Goal: Transaction & Acquisition: Purchase product/service

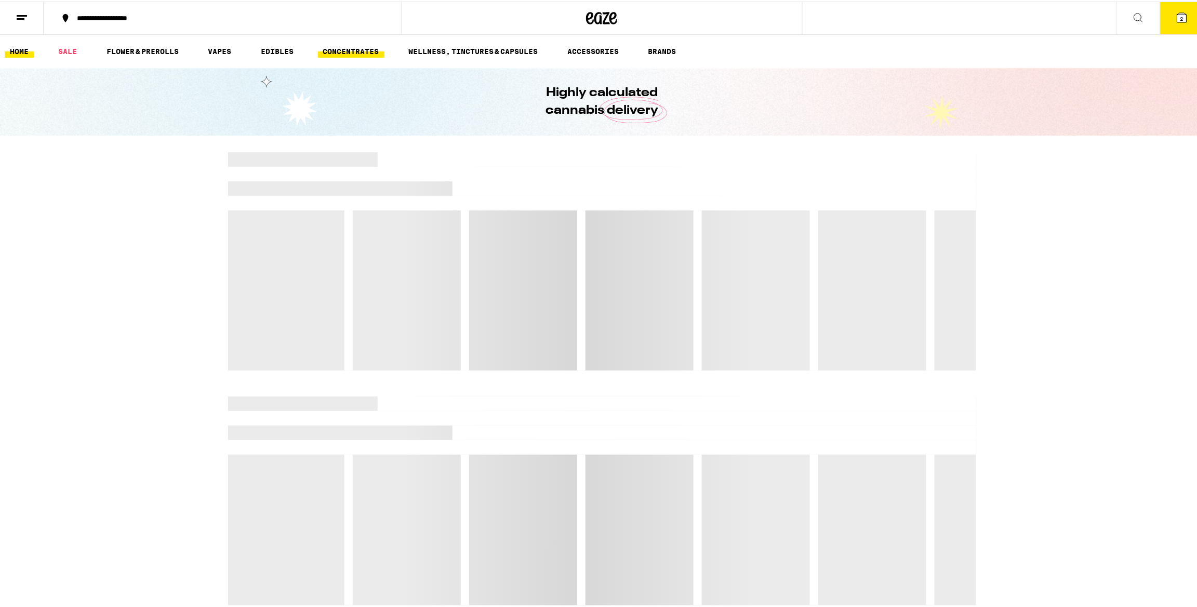
click at [329, 51] on link "CONCENTRATES" at bounding box center [351, 50] width 66 height 12
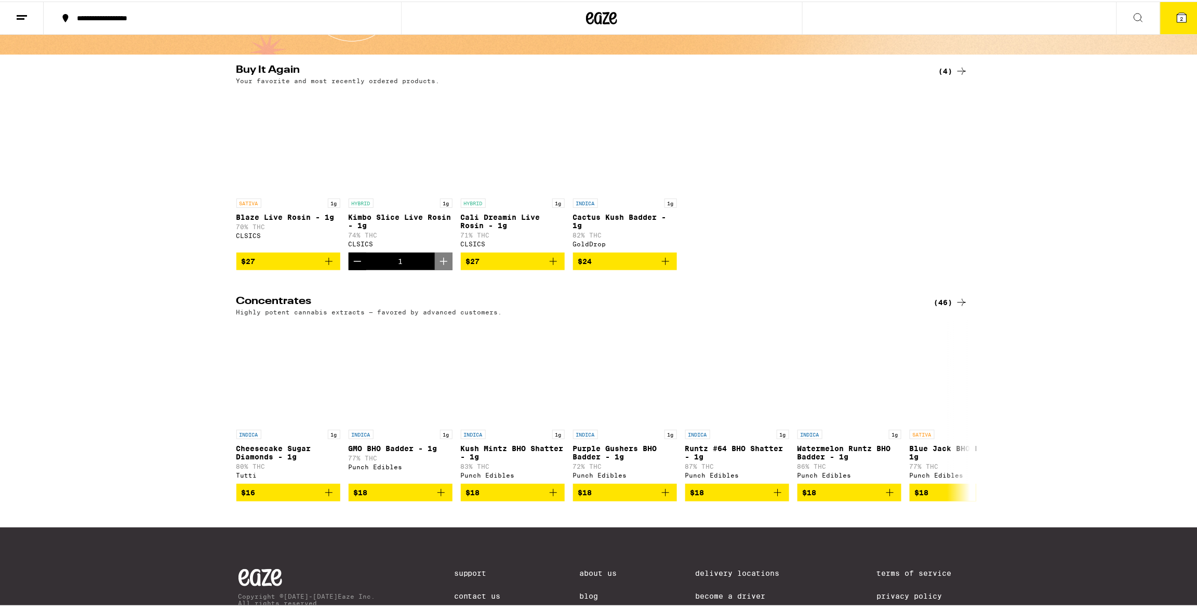
scroll to position [83, 0]
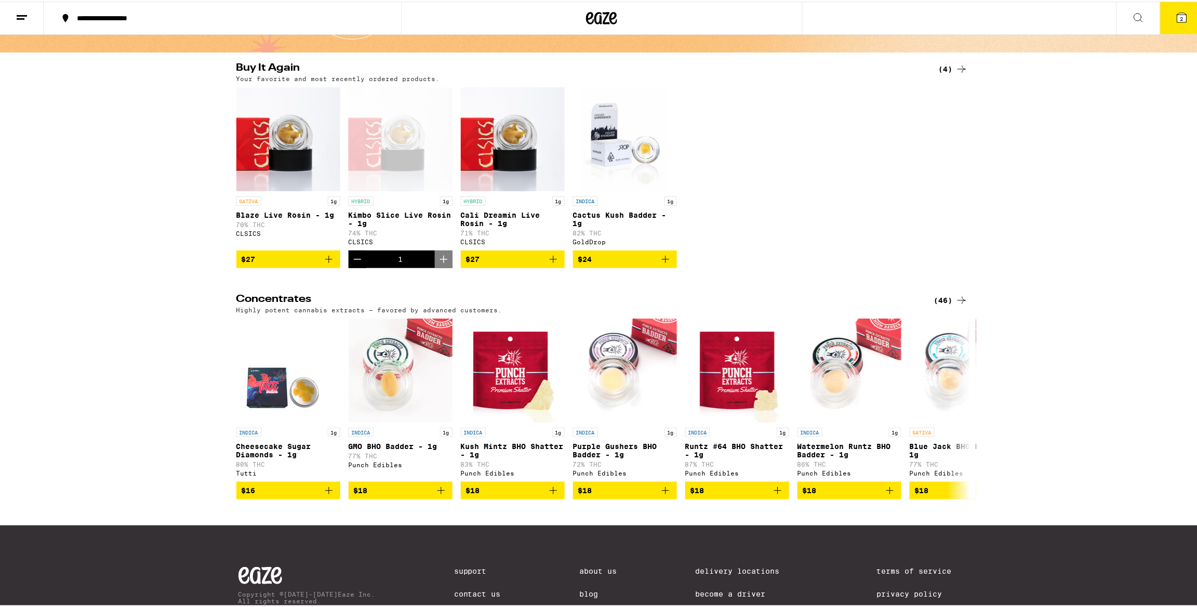
click at [353, 263] on icon "Decrement" at bounding box center [357, 257] width 12 height 12
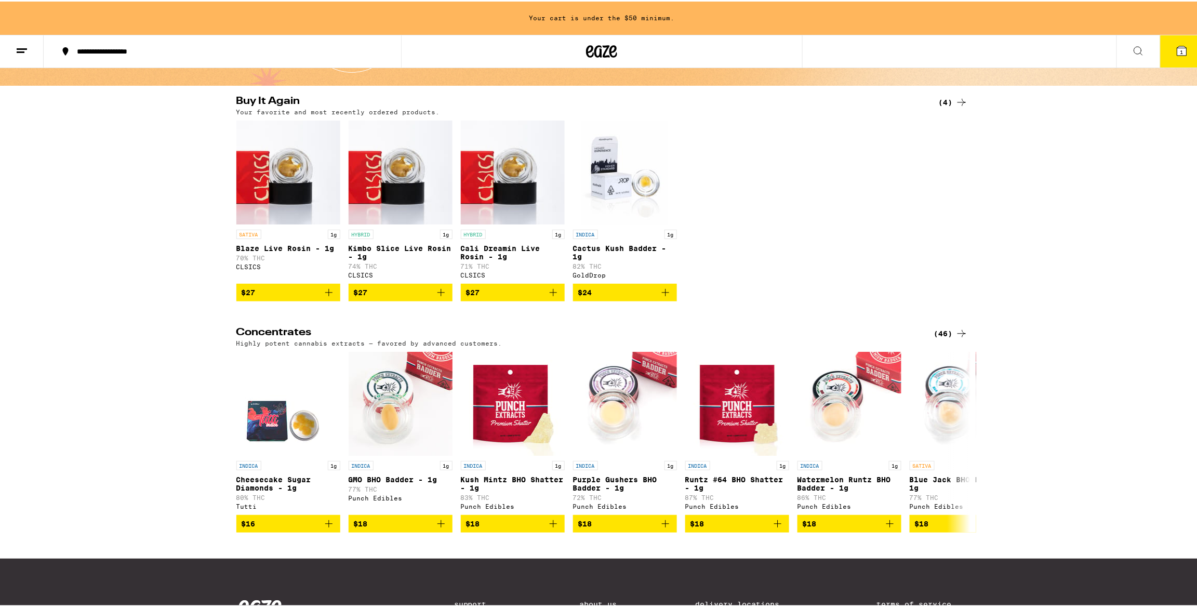
scroll to position [116, 0]
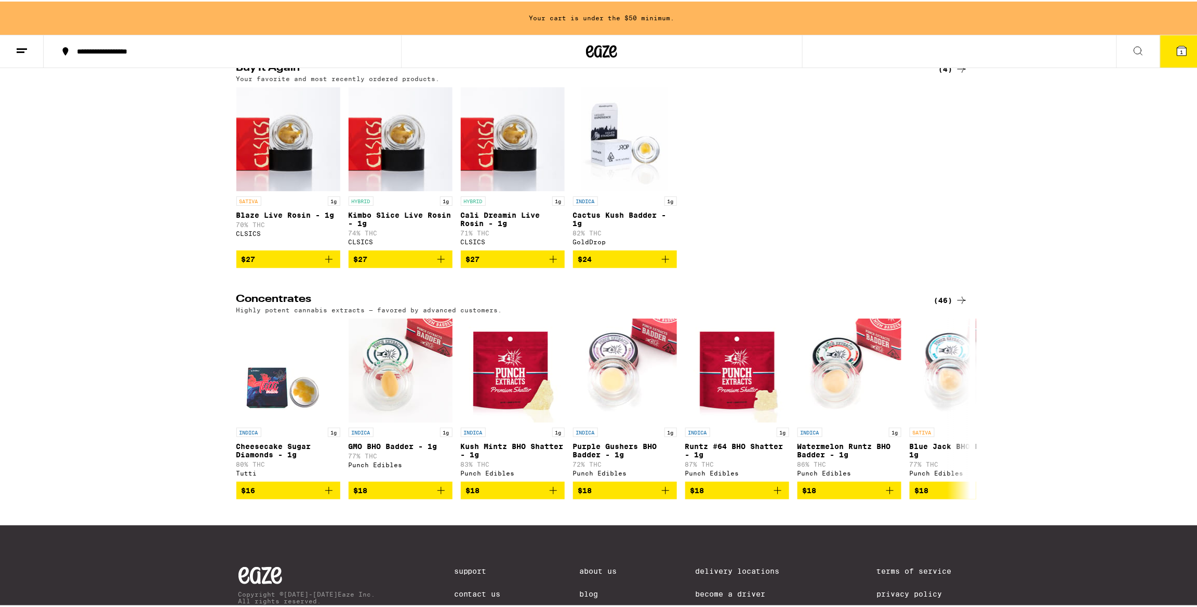
click at [555, 264] on icon "Add to bag" at bounding box center [553, 257] width 12 height 12
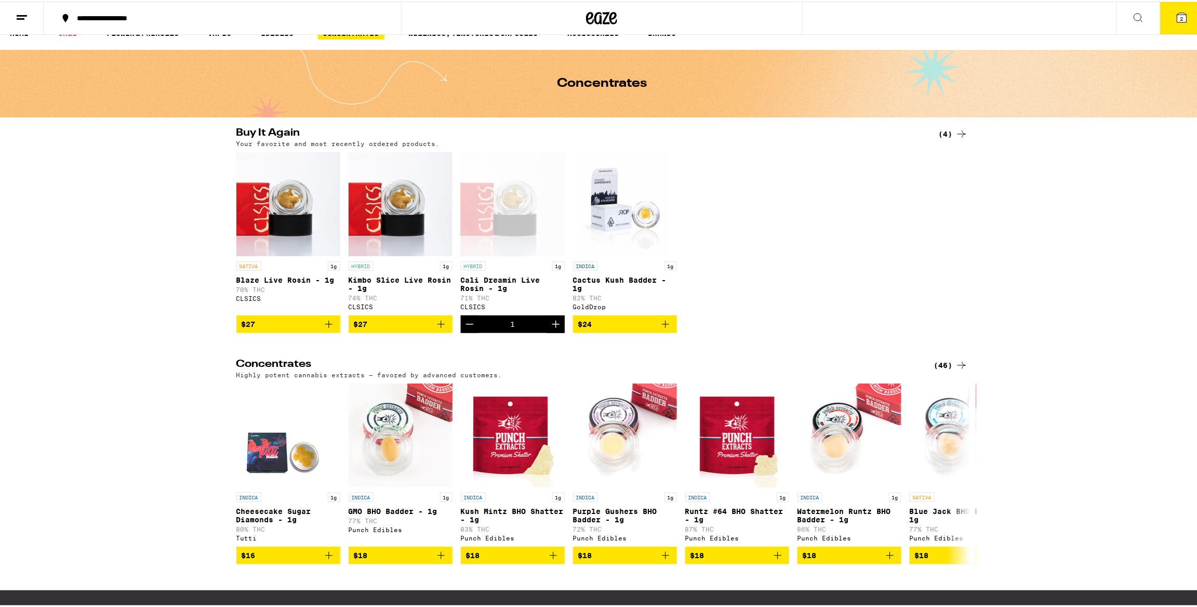
scroll to position [0, 0]
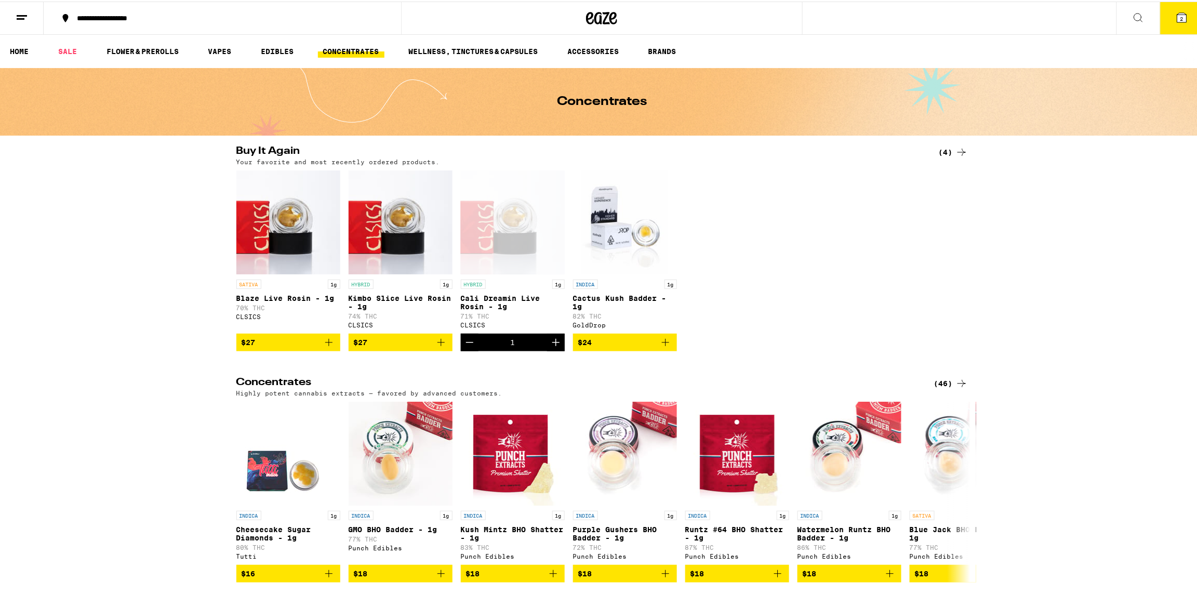
click at [1180, 18] on span "2" at bounding box center [1181, 17] width 3 height 6
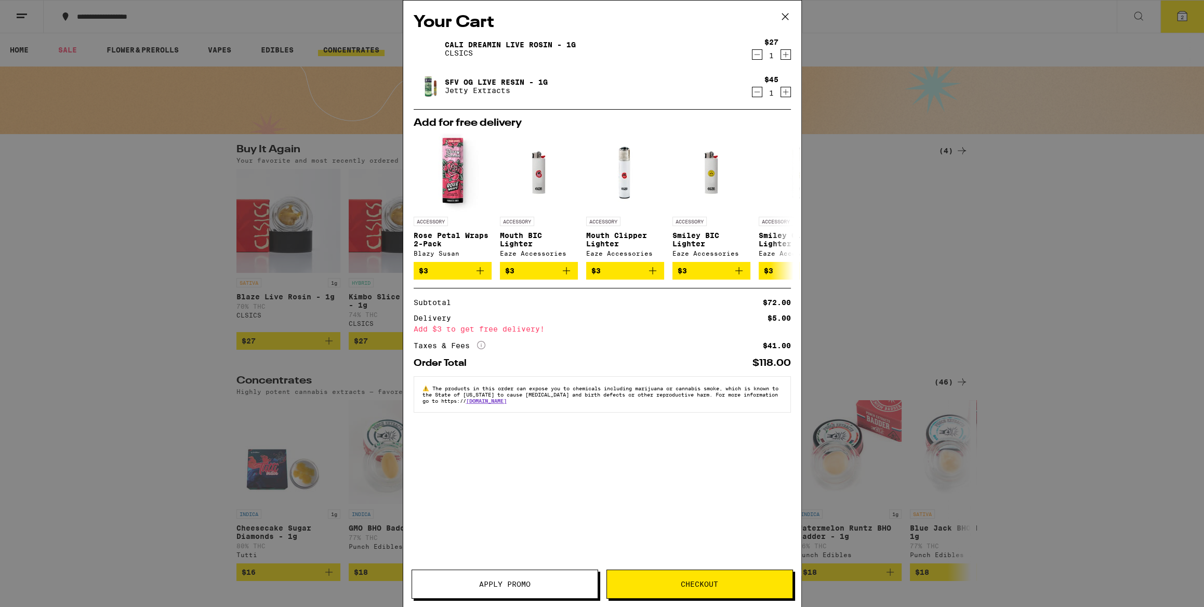
click at [755, 92] on icon "Decrement" at bounding box center [757, 92] width 6 height 0
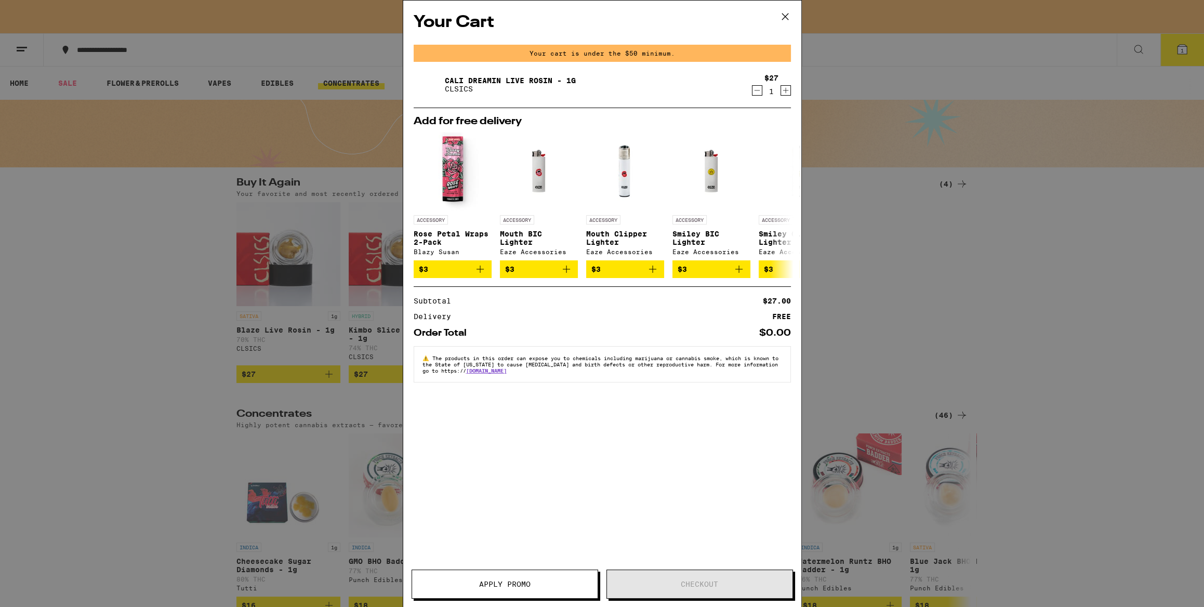
click at [264, 123] on div "Your Cart Your cart is under the $50 minimum. Cali Dreamin Live Rosin - 1g CLSI…" at bounding box center [602, 303] width 1204 height 607
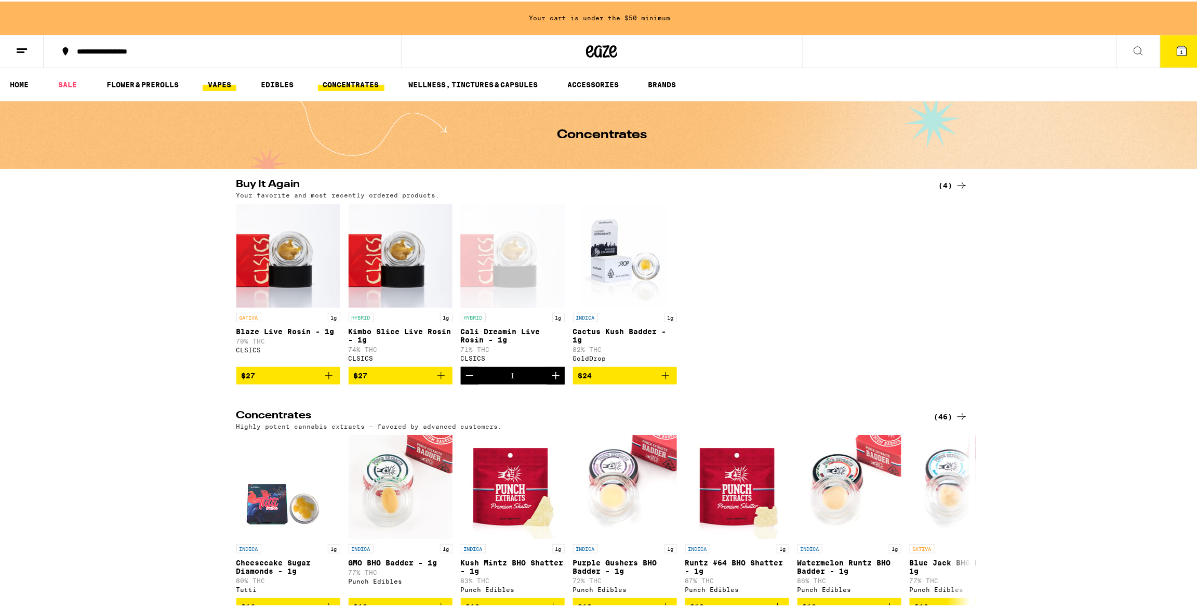
click at [210, 86] on link "VAPES" at bounding box center [220, 83] width 34 height 12
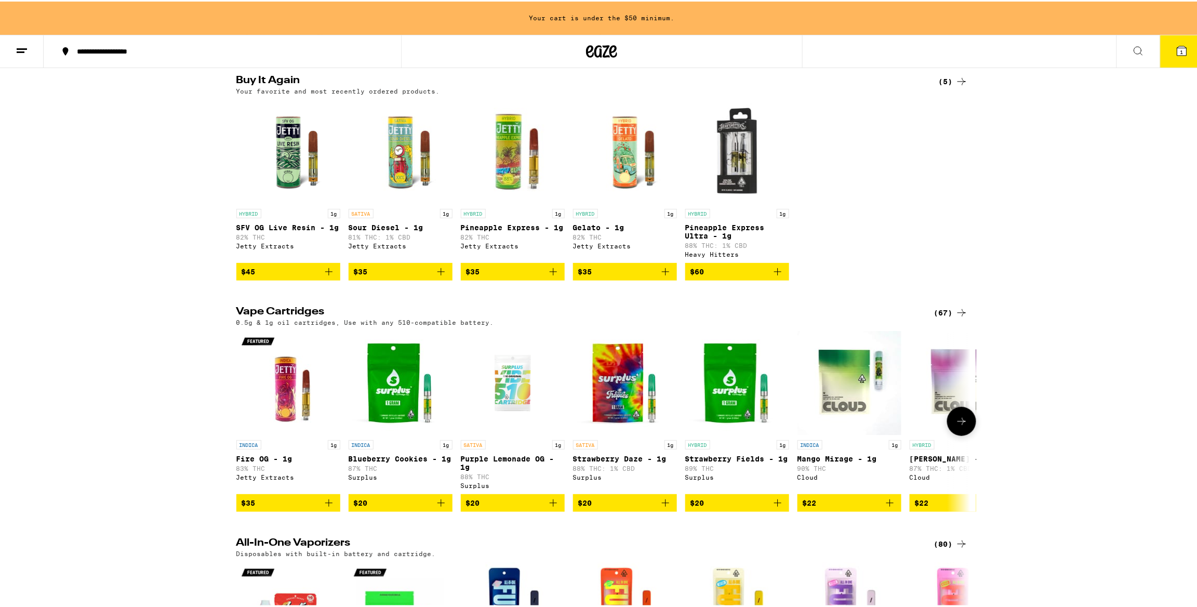
scroll to position [42, 0]
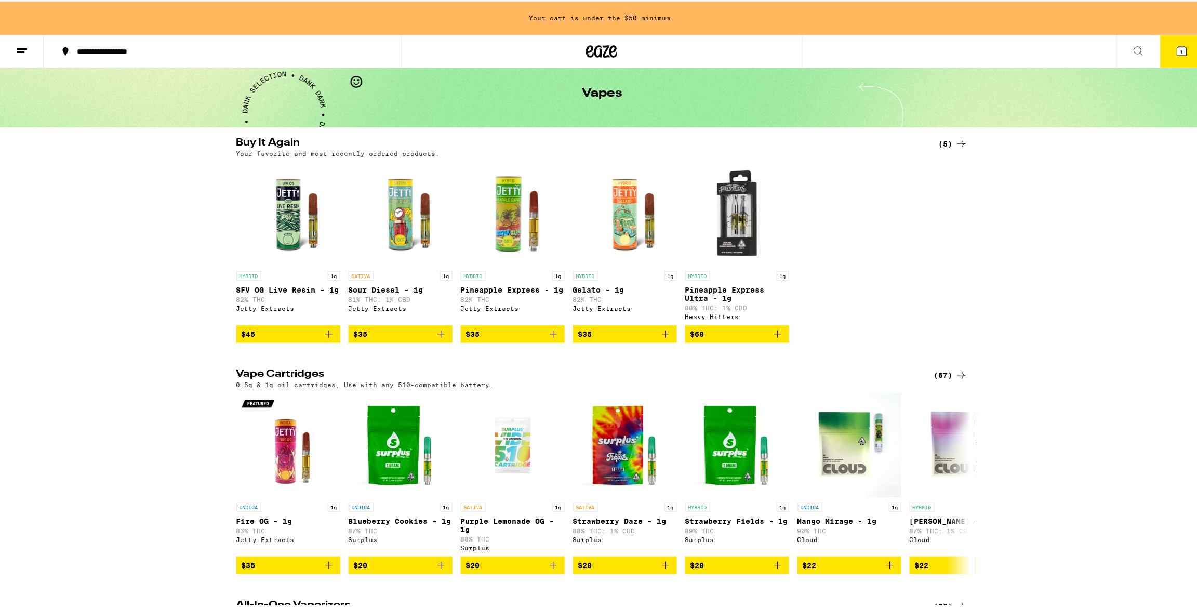
click at [1142, 44] on button at bounding box center [1138, 50] width 44 height 33
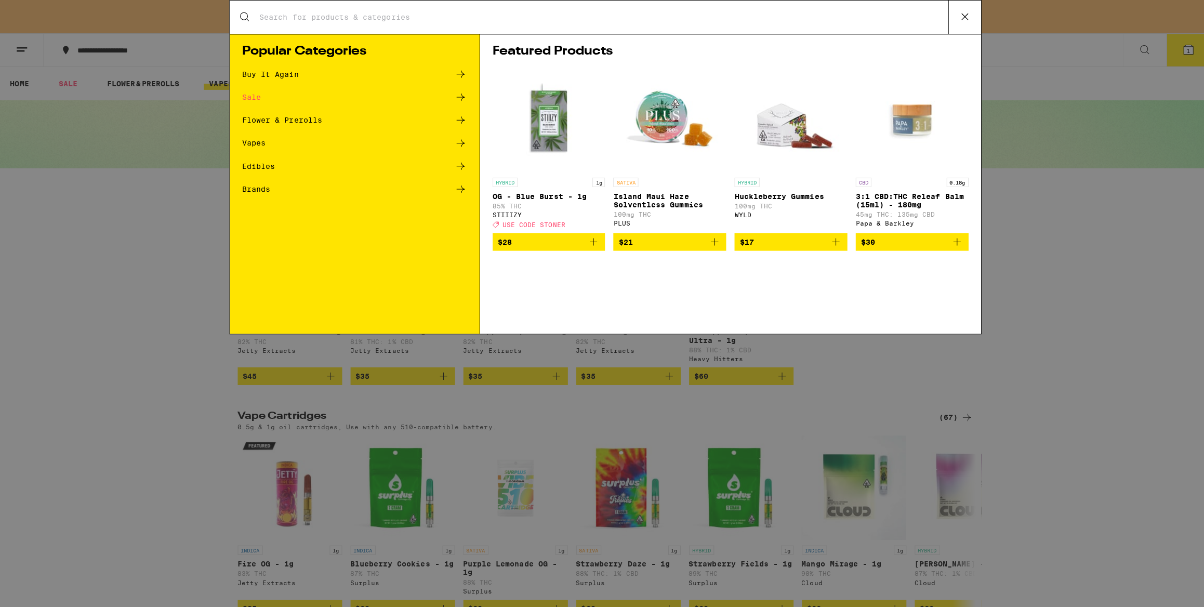
scroll to position [0, 0]
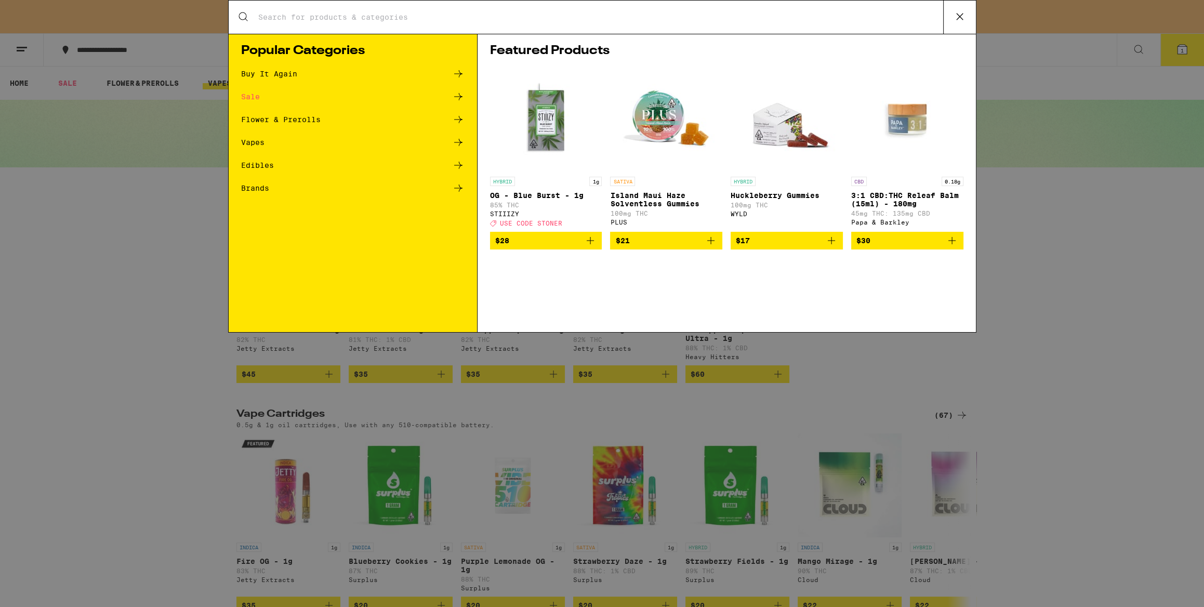
click at [522, 21] on input "Search for Products" at bounding box center [600, 16] width 685 height 9
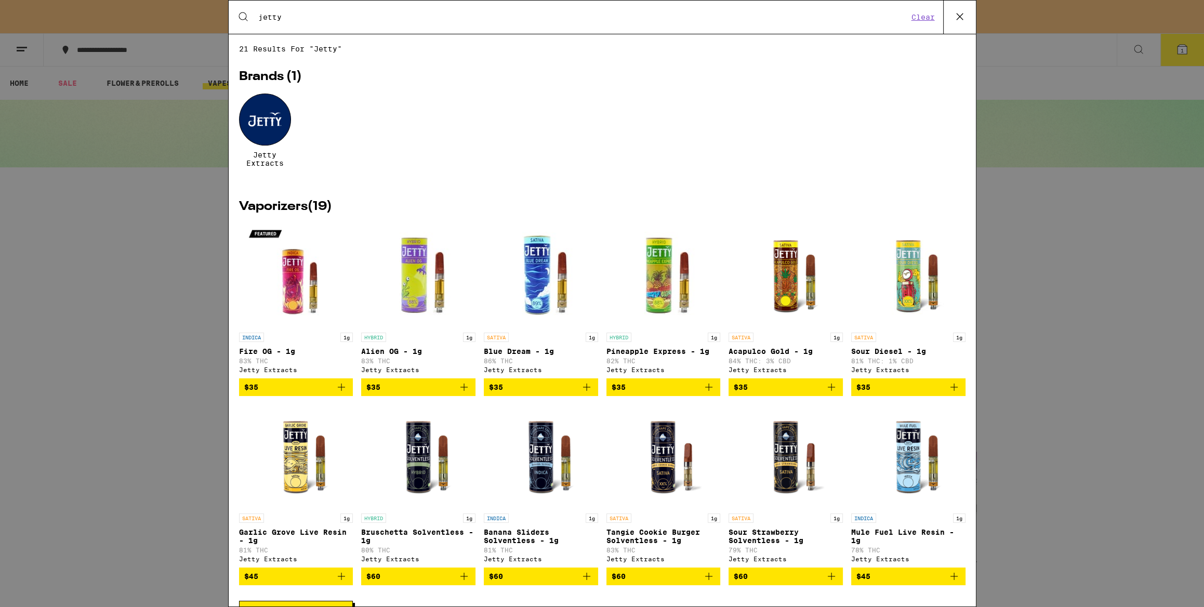
type input "jetty"
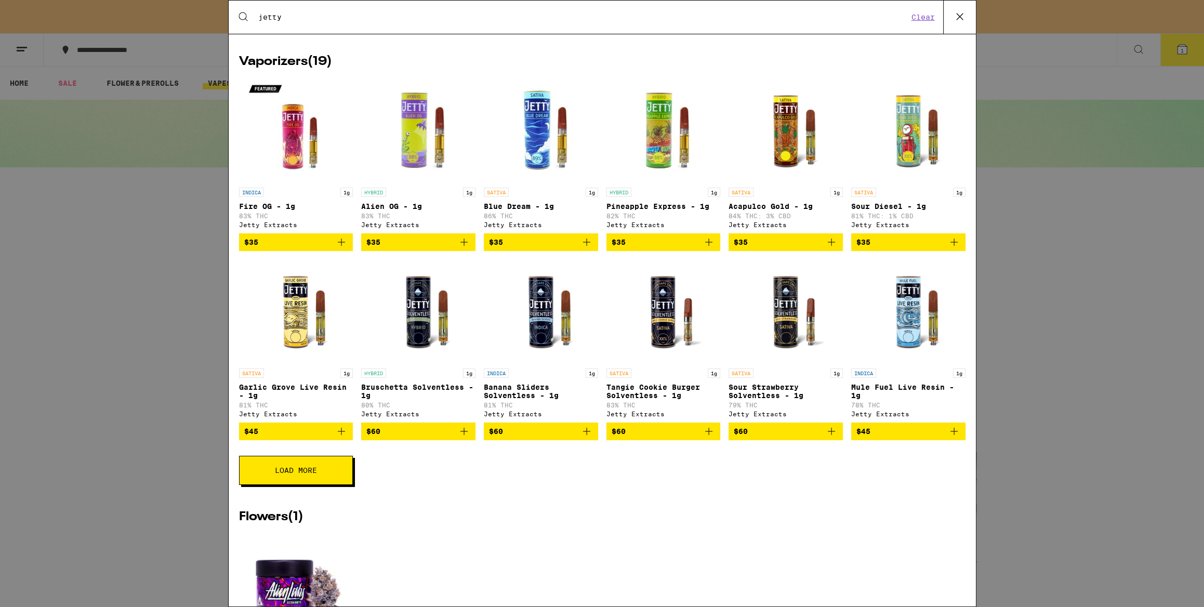
scroll to position [249, 0]
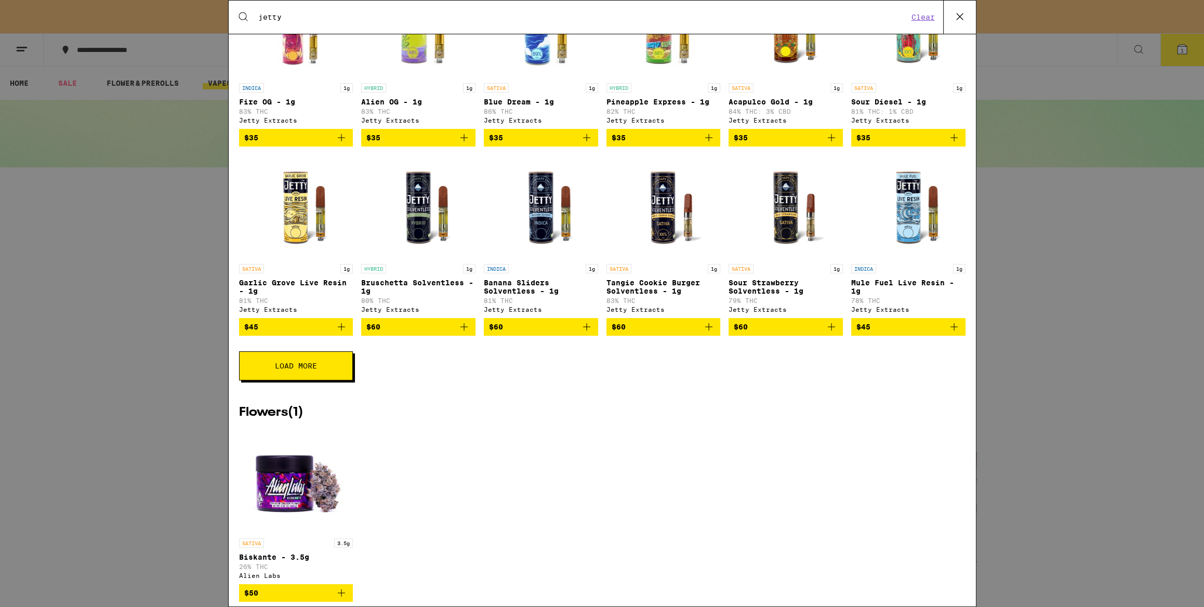
click at [312, 380] on button "Load More" at bounding box center [296, 365] width 114 height 29
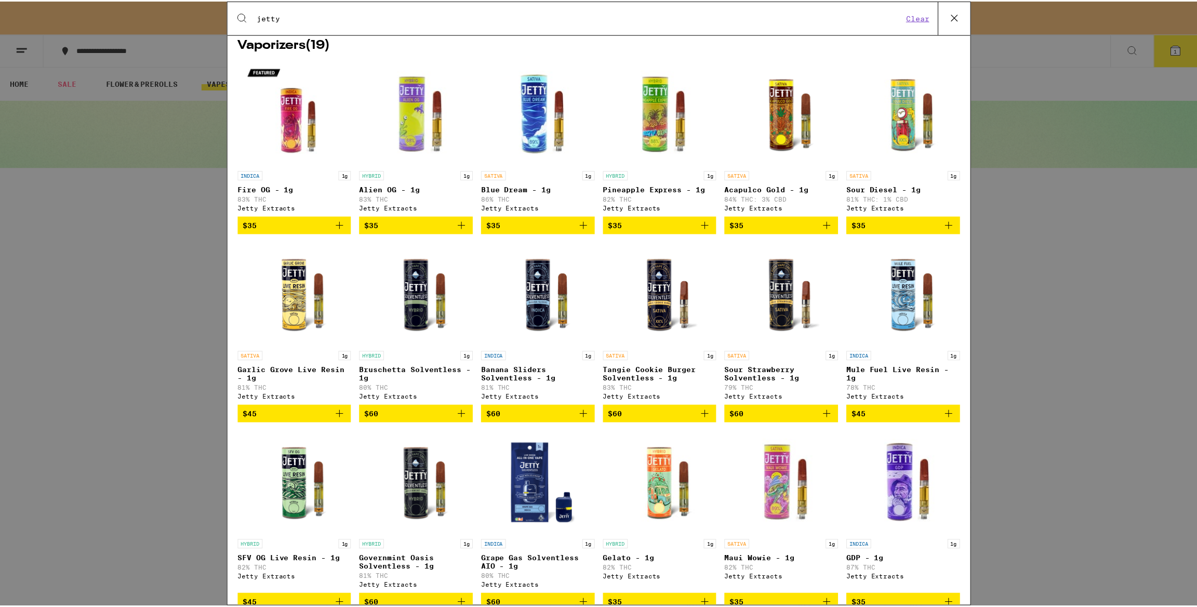
scroll to position [166, 0]
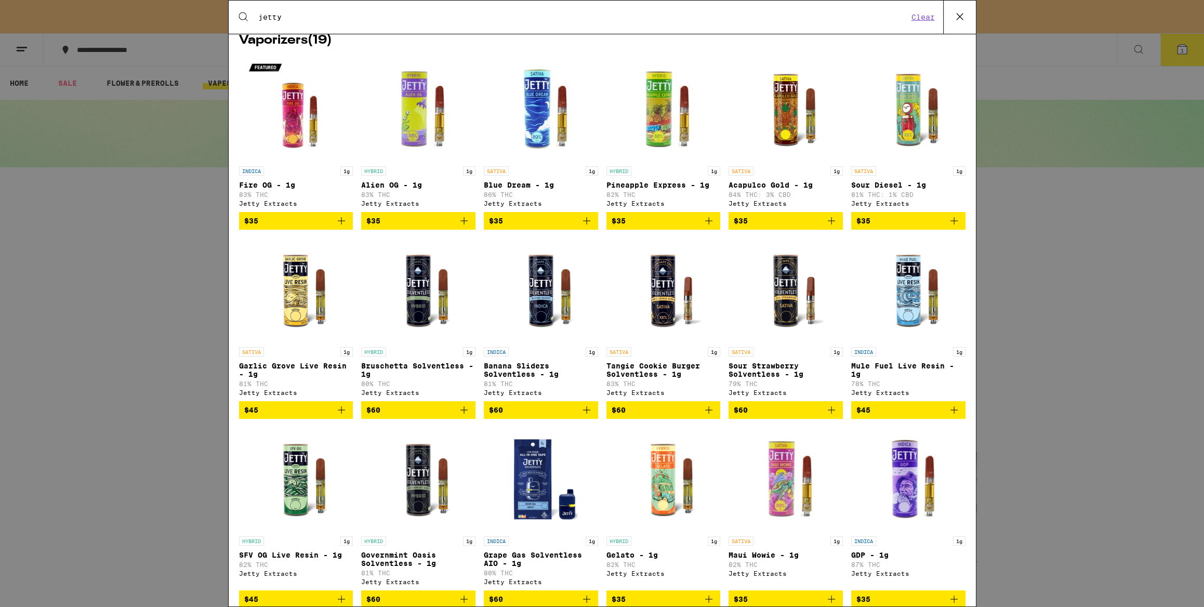
click at [343, 416] on icon "Add to bag" at bounding box center [341, 410] width 12 height 12
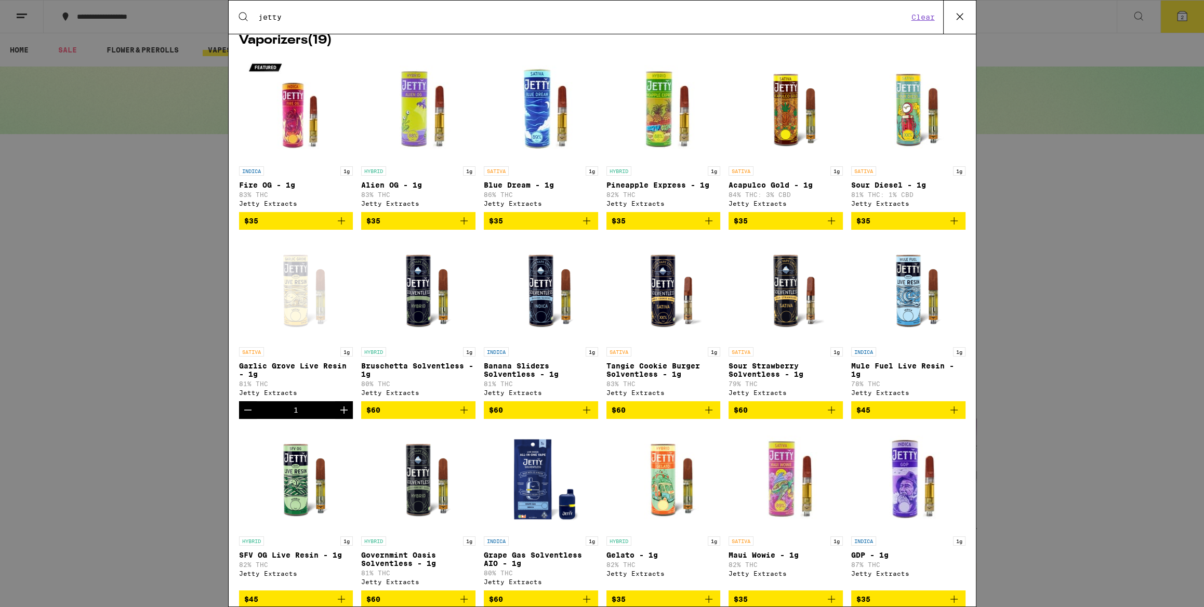
click at [1048, 162] on div "Search for Products jetty Clear 21 results for "jetty" Brands ( 1 ) Jetty Extra…" at bounding box center [602, 303] width 1204 height 607
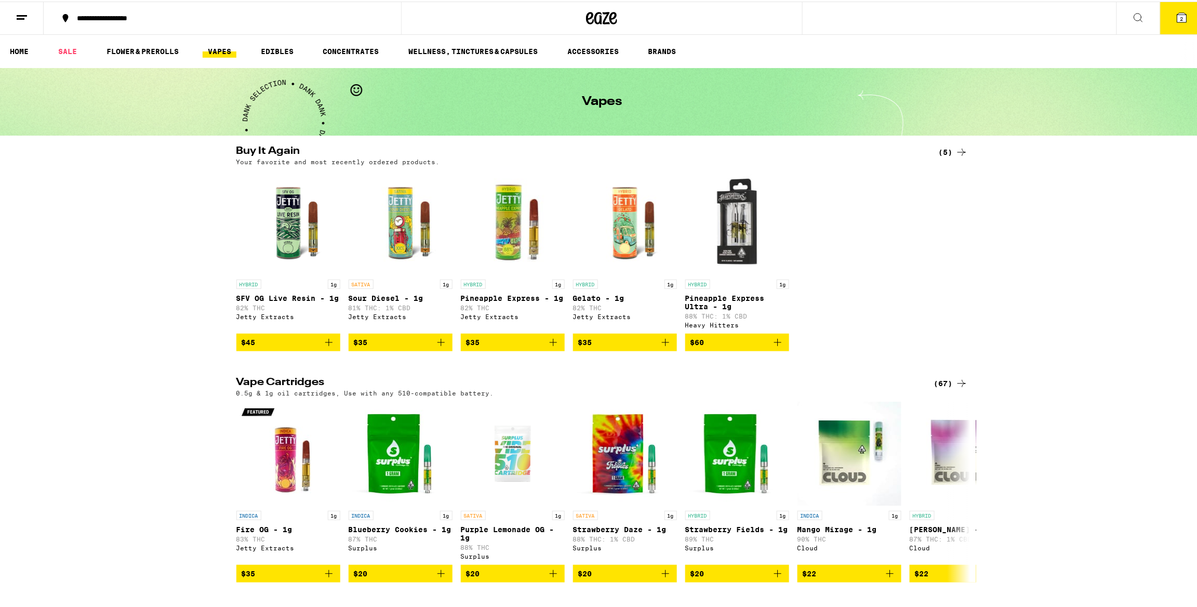
click at [1180, 16] on span "2" at bounding box center [1181, 17] width 3 height 6
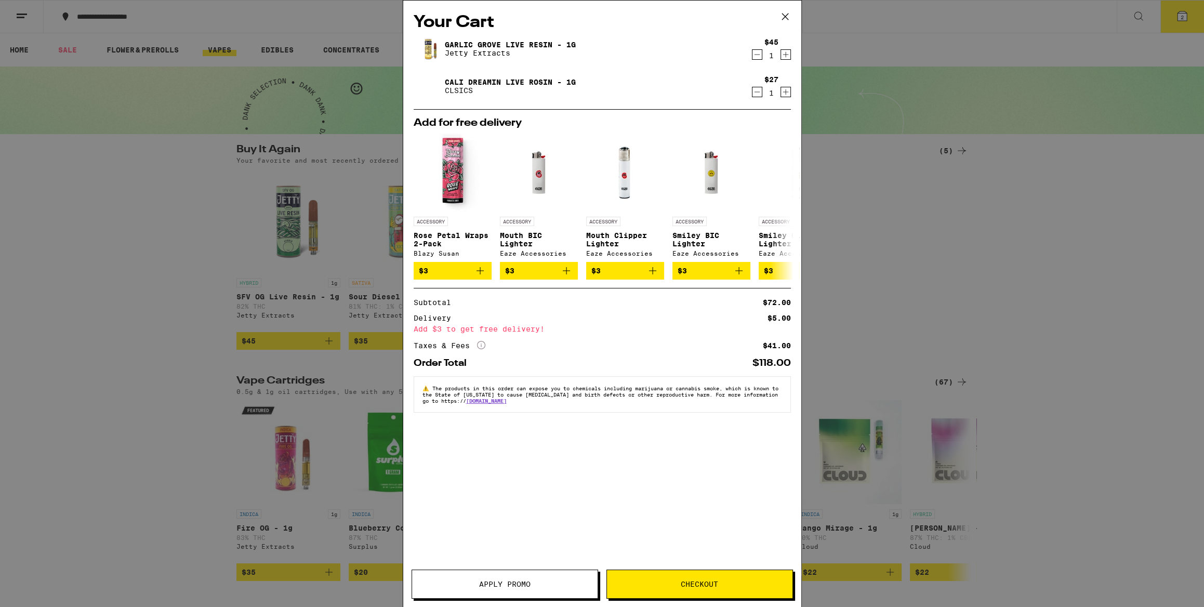
click at [693, 593] on button "Checkout" at bounding box center [699, 583] width 186 height 29
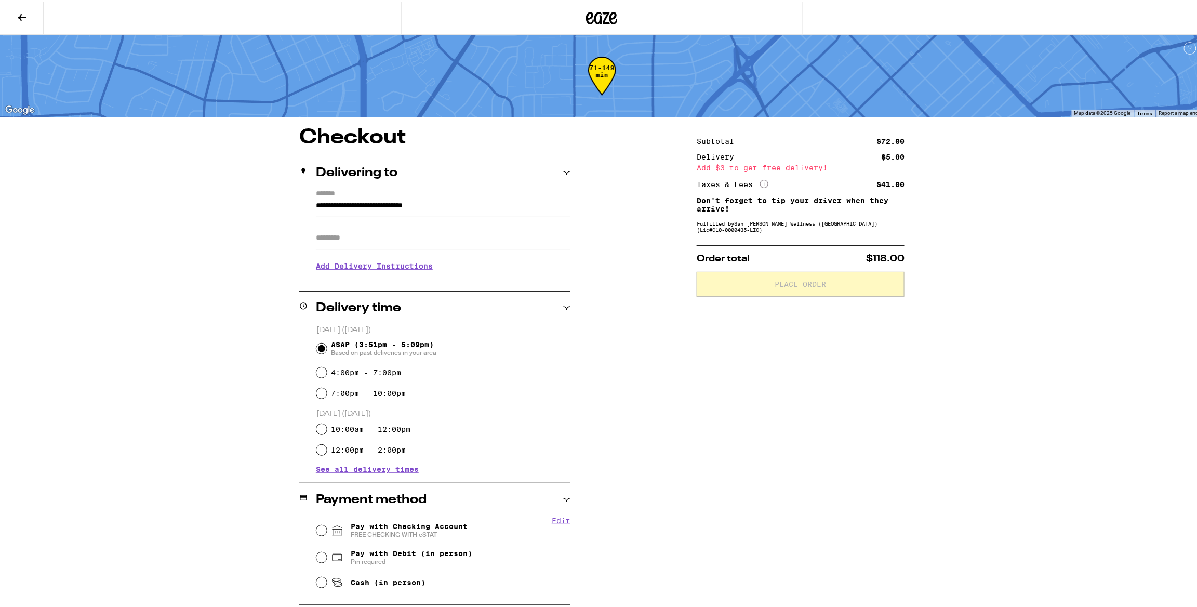
click at [365, 371] on label "4:00pm - 7:00pm" at bounding box center [366, 371] width 70 height 8
click at [327, 371] on input "4:00pm - 7:00pm" at bounding box center [321, 371] width 10 height 10
radio input "true"
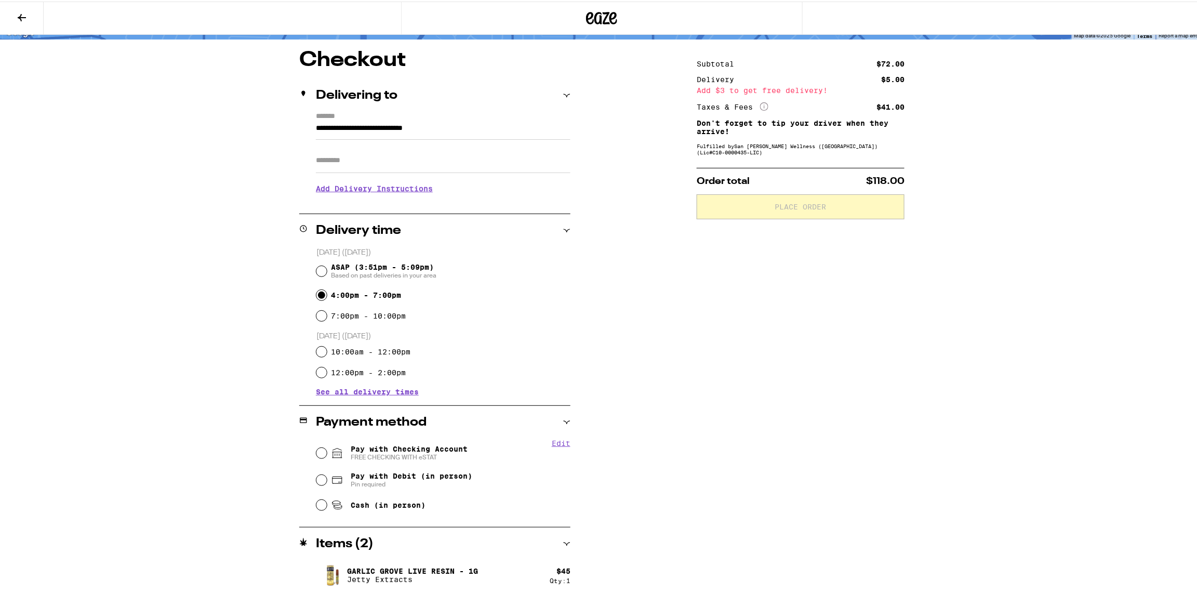
scroll to position [104, 0]
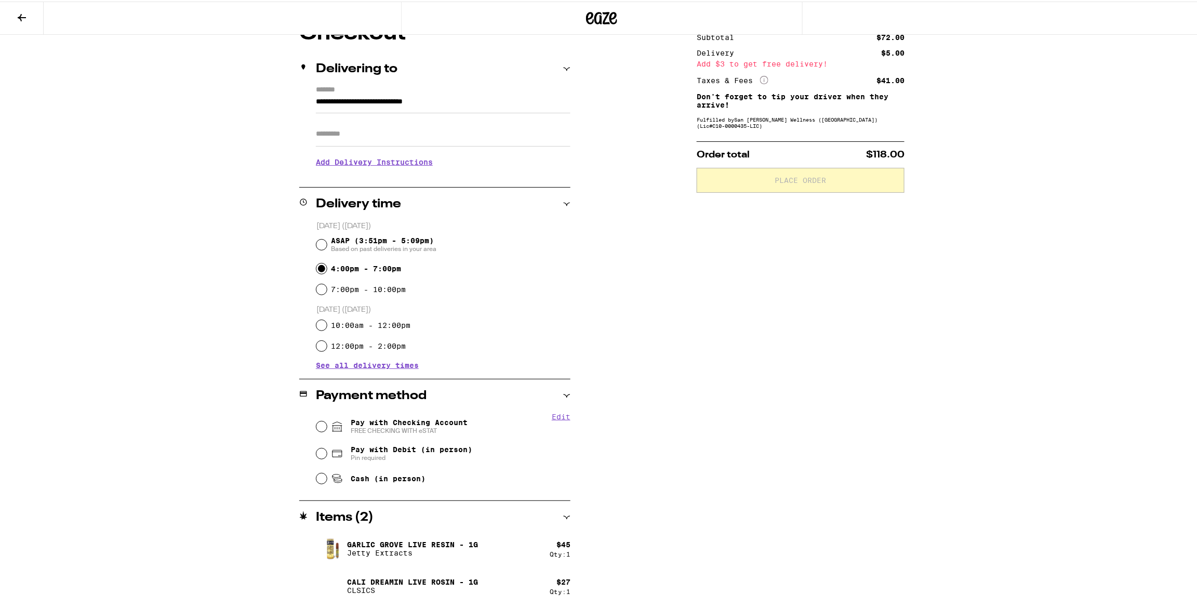
click at [365, 421] on span "Pay with Checking Account FREE CHECKING WITH eSTAT" at bounding box center [409, 425] width 117 height 17
click at [327, 421] on input "Pay with Checking Account FREE CHECKING WITH eSTAT" at bounding box center [321, 425] width 10 height 10
radio input "true"
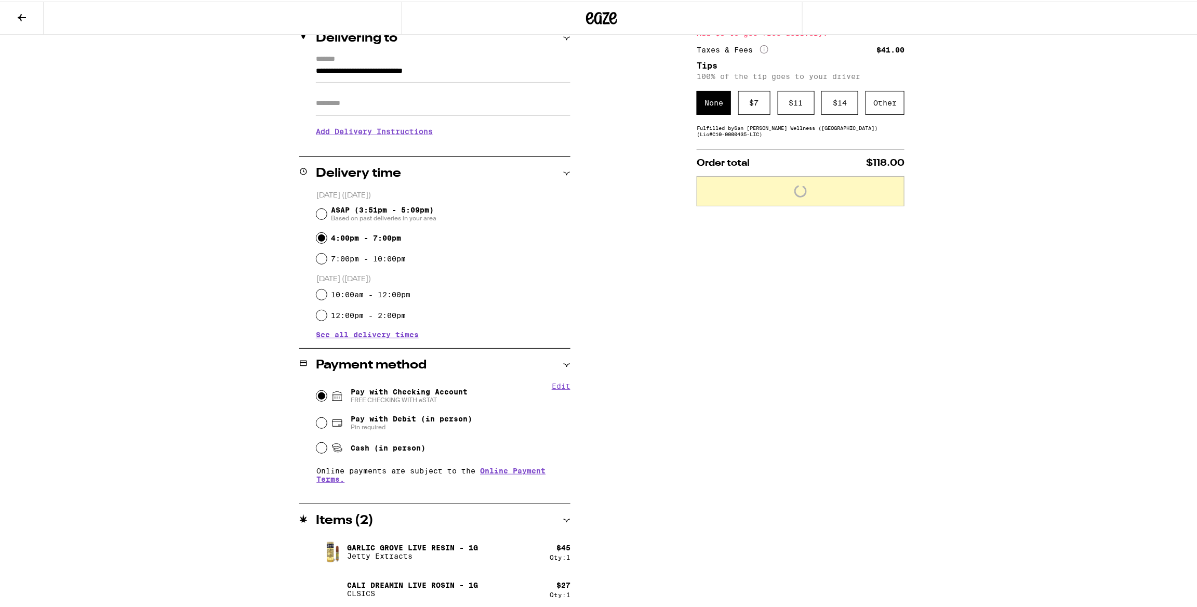
scroll to position [138, 0]
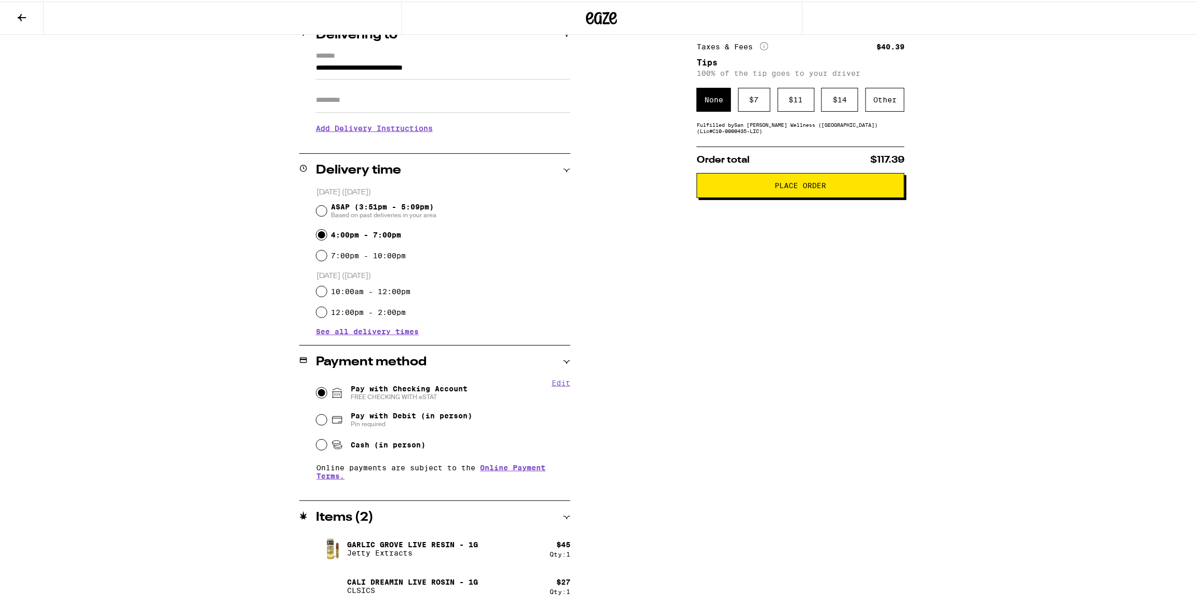
click at [764, 99] on div "$ 7" at bounding box center [754, 98] width 32 height 24
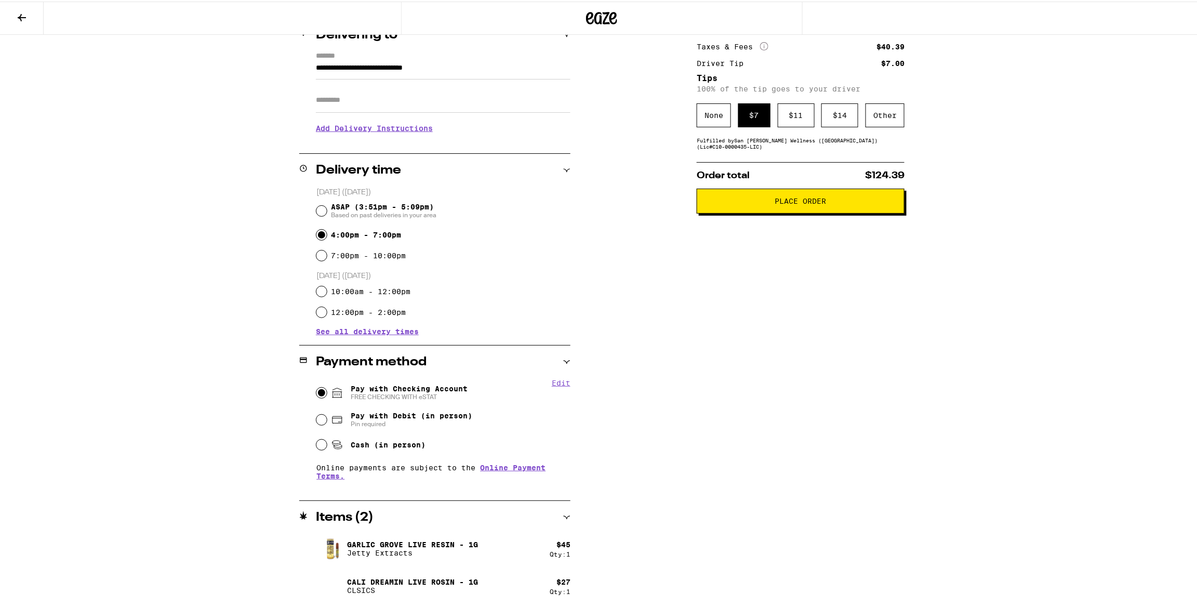
click at [809, 203] on span "Place Order" at bounding box center [800, 199] width 51 height 7
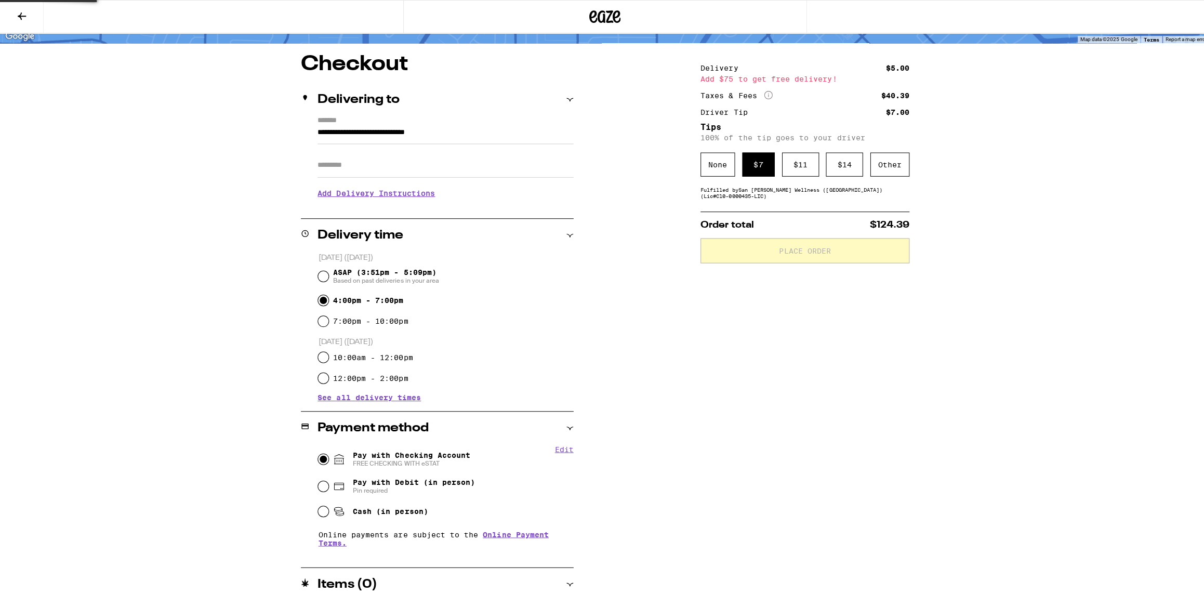
scroll to position [0, 0]
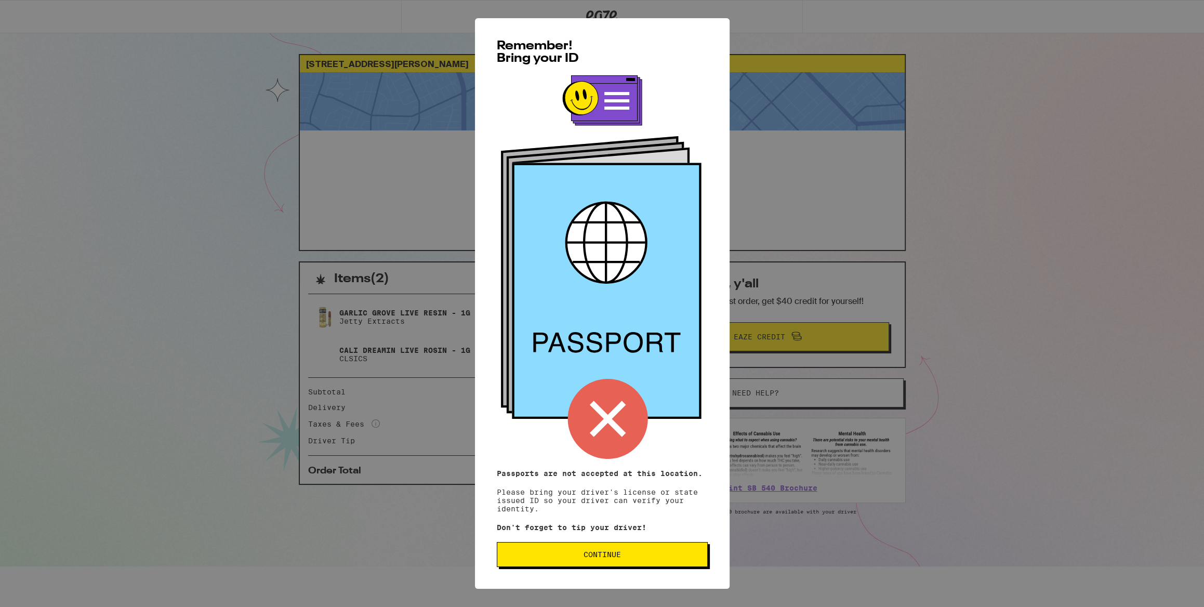
click at [617, 558] on span "Continue" at bounding box center [601, 554] width 37 height 7
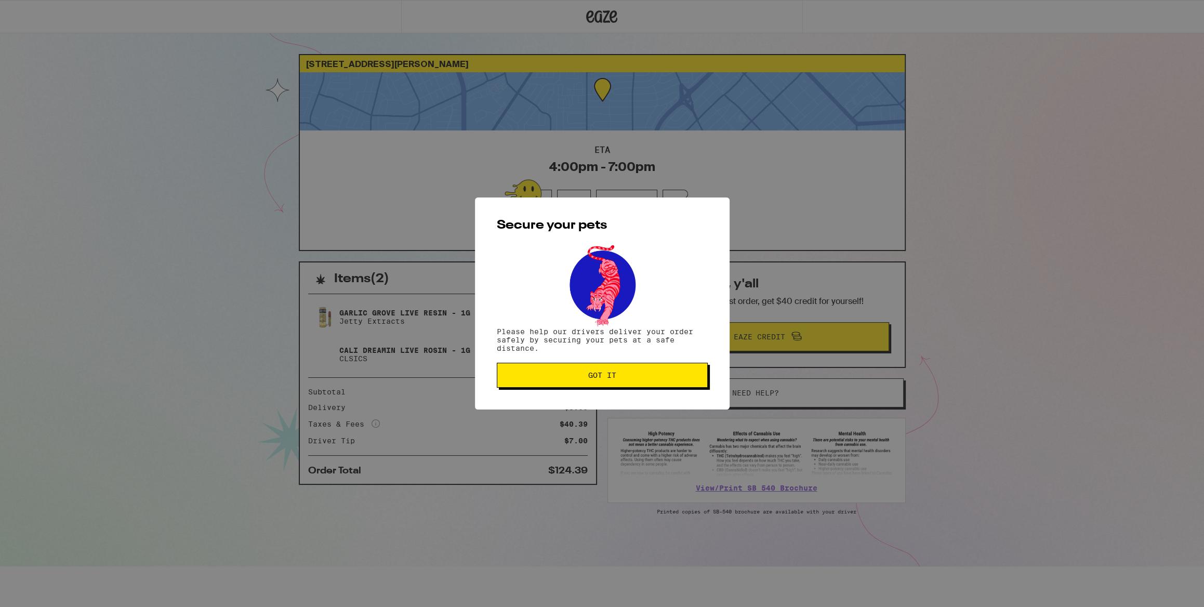
click at [600, 371] on button "Got it" at bounding box center [602, 375] width 211 height 25
